Goal: Task Accomplishment & Management: Complete application form

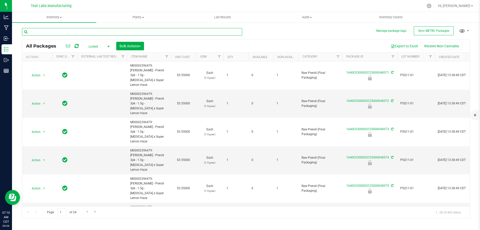
click at [81, 31] on input "text" at bounding box center [132, 32] width 220 height 8
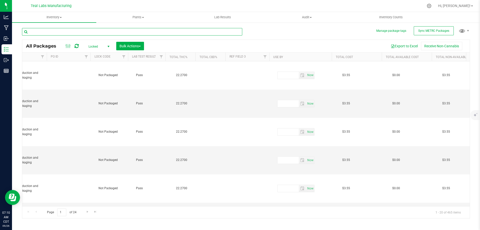
scroll to position [0, 667]
click at [129, 57] on span "Filter" at bounding box center [129, 57] width 4 height 4
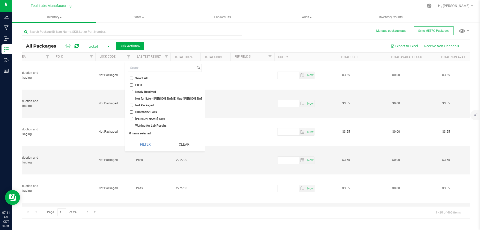
click at [142, 99] on span "Not for Sale - Penny Out (TAYLOR NO TOUCHY!)" at bounding box center [180, 98] width 90 height 3
click at [133, 99] on input "Not for Sale - Penny Out (TAYLOR NO TOUCHY!)" at bounding box center [131, 98] width 3 height 3
checkbox input "true"
click at [142, 118] on span "Shelby Says" at bounding box center [150, 118] width 30 height 3
click at [133, 118] on input "Shelby Says" at bounding box center [131, 118] width 3 height 3
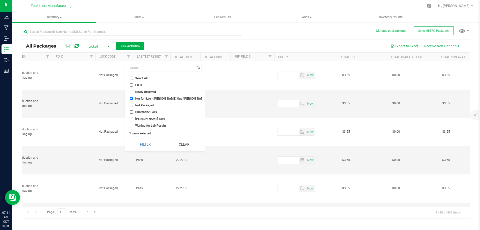
checkbox input "true"
click at [145, 143] on button "Filter" at bounding box center [145, 144] width 35 height 11
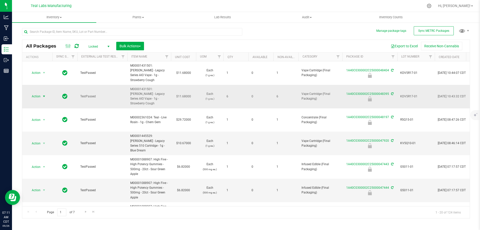
click at [37, 93] on span "Action" at bounding box center [34, 96] width 14 height 7
click at [39, 152] on li "Unlock package" at bounding box center [44, 156] width 32 height 8
click at [209, 45] on div "Export to Excel Receive Non-Cannabis" at bounding box center [307, 46] width 318 height 9
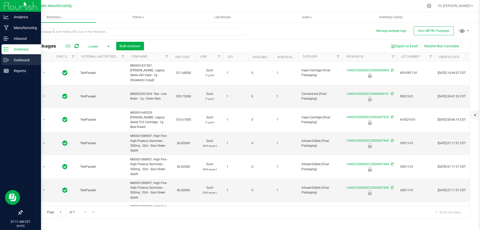
click at [6, 59] on icon at bounding box center [6, 60] width 5 height 5
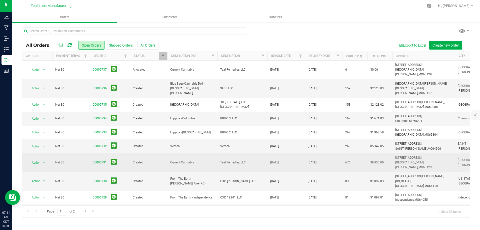
click at [99, 160] on link "00005731" at bounding box center [100, 162] width 14 height 5
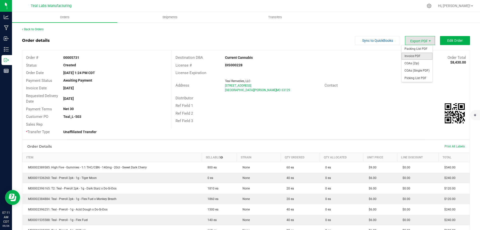
click at [415, 55] on span "Invoice PDF" at bounding box center [417, 56] width 31 height 7
click at [413, 40] on span "Export PDF" at bounding box center [420, 40] width 30 height 9
click at [413, 78] on span "Picking List PDF" at bounding box center [417, 78] width 31 height 7
click at [415, 47] on span "Packing List PDF" at bounding box center [417, 48] width 31 height 7
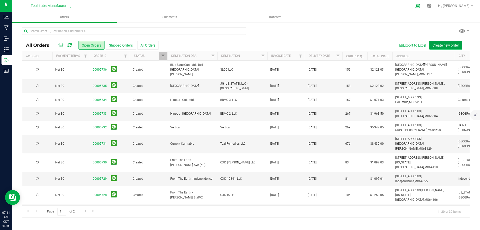
click at [440, 47] on span "Create new order" at bounding box center [446, 45] width 27 height 4
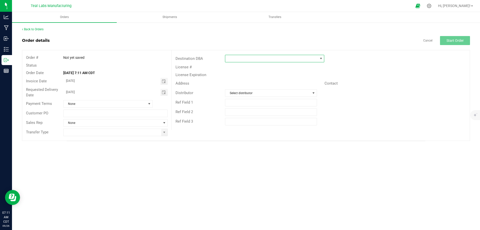
click at [239, 59] on span at bounding box center [271, 58] width 93 height 7
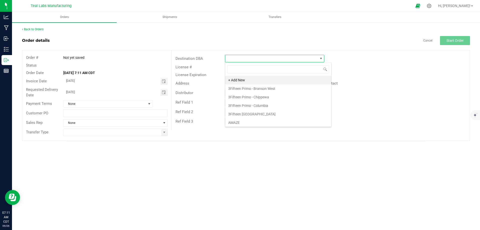
scroll to position [8, 99]
type input "current"
click at [246, 80] on li "Current Cannabis" at bounding box center [274, 80] width 99 height 9
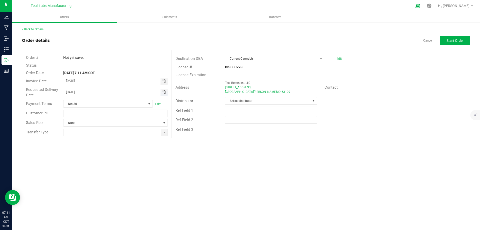
click at [165, 93] on span "Toggle calendar" at bounding box center [164, 92] width 4 height 4
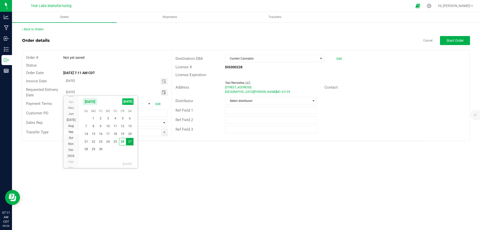
click at [127, 101] on span "[DATE]" at bounding box center [127, 101] width 11 height 7
type input "[DATE]"
click at [165, 134] on span at bounding box center [164, 132] width 4 height 4
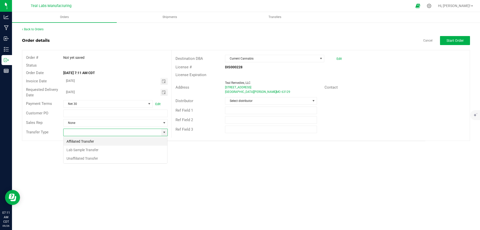
scroll to position [8, 105]
click at [93, 157] on li "Unaffiliated Transfer" at bounding box center [116, 158] width 104 height 9
type input "Unaffiliated Transfer"
click at [454, 41] on span "Start Order" at bounding box center [455, 41] width 17 height 4
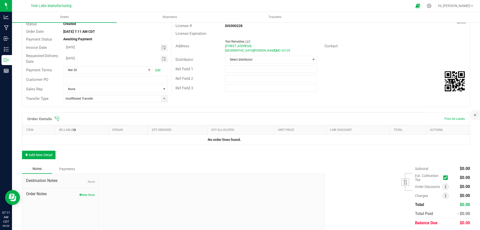
scroll to position [50, 0]
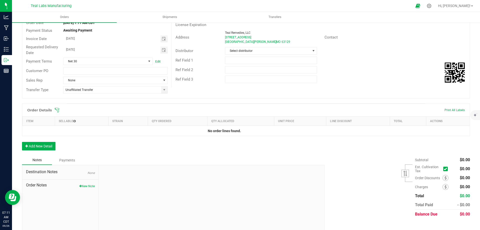
click at [40, 150] on div "Order Details Print All Labels Item Sellable Strain Qty Ordered Qty Allocated U…" at bounding box center [246, 130] width 448 height 52
click at [54, 145] on button "Add New Detail" at bounding box center [39, 146] width 34 height 9
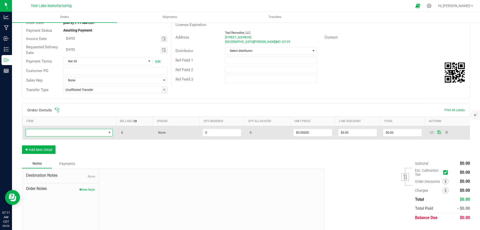
click at [67, 132] on span "NO DATA FOUND" at bounding box center [66, 132] width 81 height 7
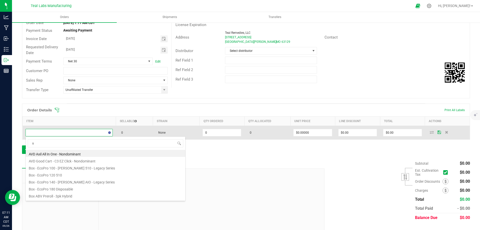
scroll to position [8, 86]
type input "strawberry cough"
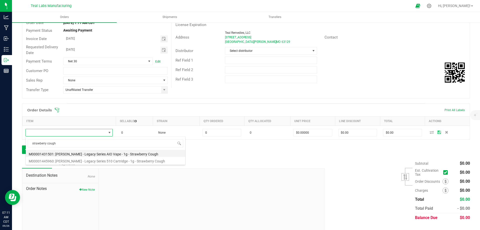
click at [99, 154] on li "M00001431501: [PERSON_NAME] - Legacy Series AIO Vape - 1g - Strawberry Cough" at bounding box center [106, 153] width 160 height 7
type input "0 ea"
type input "$25.00000"
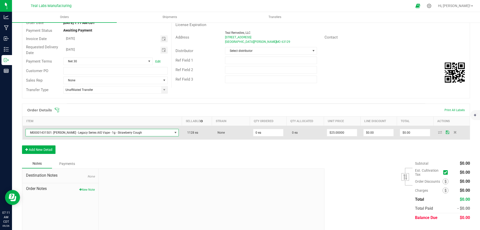
click at [237, 131] on td "None" at bounding box center [231, 133] width 38 height 14
click at [254, 134] on input "0" at bounding box center [268, 132] width 30 height 7
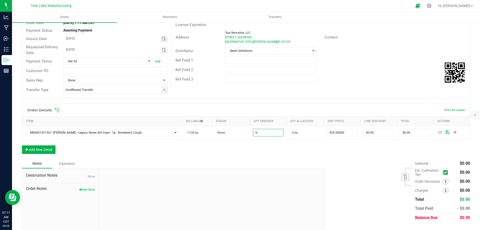
type input "6 ea"
type input "$150.00"
click at [263, 148] on div "Order Details Print All Labels Item Sellable Strain Qty Ordered Qty Allocated U…" at bounding box center [246, 131] width 448 height 55
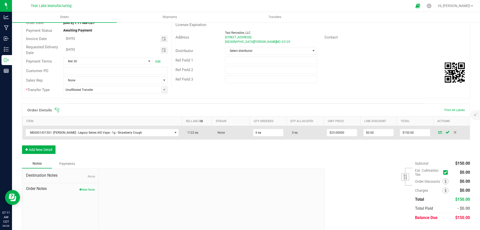
click at [438, 132] on icon at bounding box center [440, 132] width 4 height 3
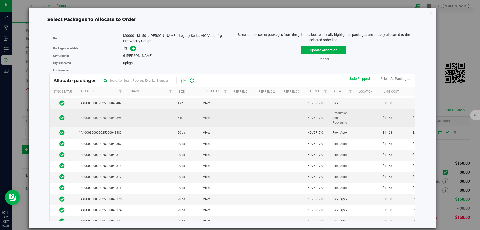
scroll to position [75, 0]
click at [192, 117] on td "6 ea" at bounding box center [187, 118] width 25 height 19
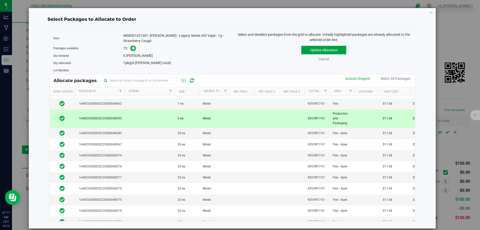
click at [318, 49] on button "Update Allocation" at bounding box center [323, 50] width 45 height 9
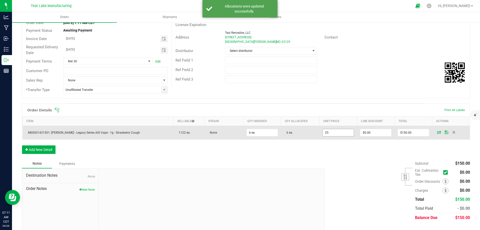
click at [330, 133] on input "25" at bounding box center [338, 132] width 31 height 7
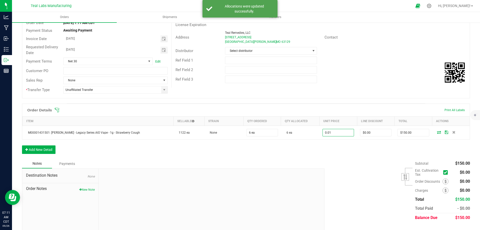
type input "$0.01000"
type input "$0.06"
click at [324, 147] on div "Order Details Print All Labels Item Sellable Strain Qty Ordered Qty Allocated U…" at bounding box center [246, 131] width 448 height 55
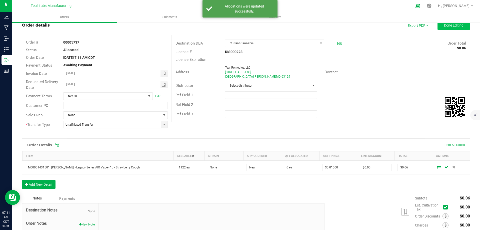
scroll to position [0, 0]
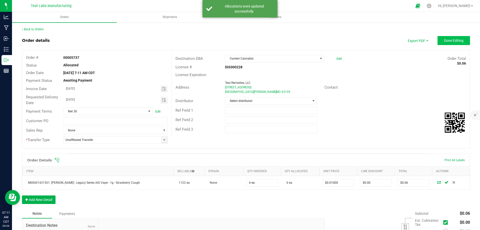
drag, startPoint x: 449, startPoint y: 35, endPoint x: 447, endPoint y: 40, distance: 5.9
click at [449, 36] on div "Back to Orders Order details Export PDF Done Editing Order # 00005737 Status Al…" at bounding box center [246, 156] width 448 height 259
click at [447, 42] on span "Done Editing" at bounding box center [454, 41] width 20 height 4
